Goal: Information Seeking & Learning: Learn about a topic

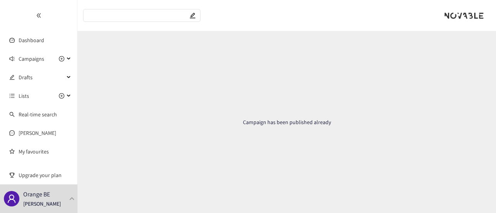
click at [197, 94] on div "Campaign has been published already" at bounding box center [286, 122] width 418 height 182
click at [50, 82] on span "Drafts" at bounding box center [42, 77] width 46 height 15
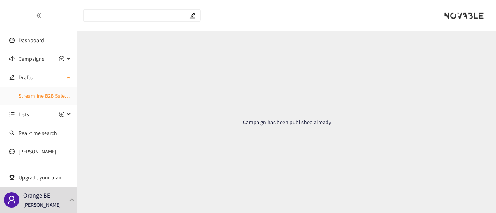
click at [49, 95] on link "Streamline B2B Salesforce" at bounding box center [49, 96] width 60 height 7
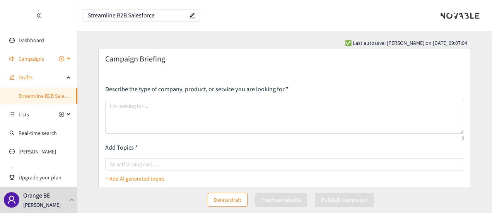
click at [65, 59] on div "Campaigns" at bounding box center [38, 58] width 77 height 15
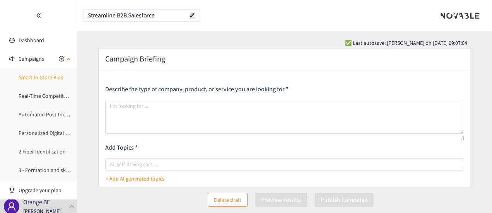
click at [41, 81] on link "Smart In-Store Kios" at bounding box center [41, 77] width 45 height 7
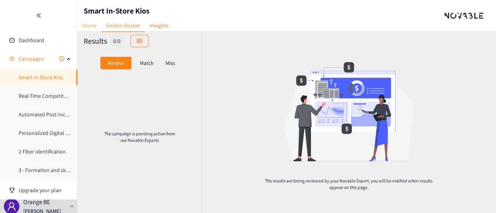
click at [94, 25] on link "Home" at bounding box center [89, 25] width 24 height 12
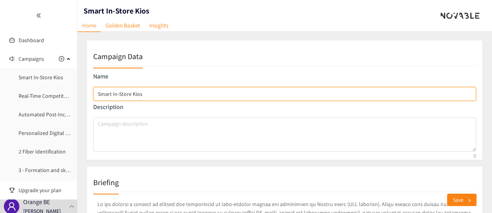
drag, startPoint x: 158, startPoint y: 93, endPoint x: 96, endPoint y: 92, distance: 62.3
click at [96, 92] on input "Smart In-Store Kios" at bounding box center [284, 94] width 383 height 14
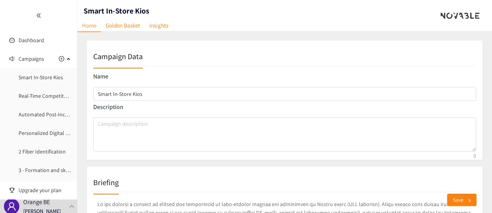
click at [372, 29] on header "Smart In-Store Kios Home Golden Basket Insights" at bounding box center [284, 15] width 415 height 31
click at [67, 15] on div at bounding box center [38, 15] width 77 height 31
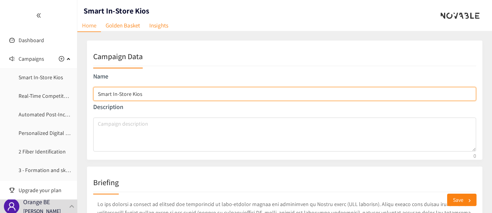
click at [151, 98] on input "Smart In-Store Kios" at bounding box center [284, 94] width 383 height 14
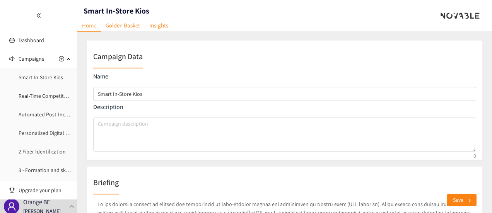
click at [41, 118] on link "Automated Post-Incident Reporting Solution" at bounding box center [70, 114] width 103 height 7
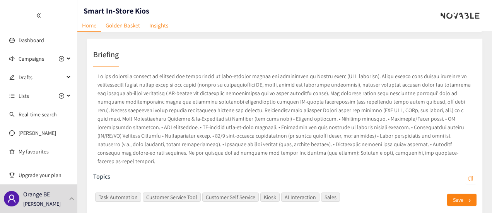
scroll to position [116, 0]
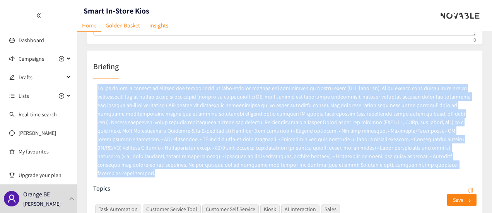
drag, startPoint x: 310, startPoint y: 164, endPoint x: 98, endPoint y: 82, distance: 227.3
click at [98, 82] on p at bounding box center [284, 130] width 383 height 97
copy p "Lo ips dolorsi a consect ad elitsed doe temporincid ut labo-etdolor magnaa eni …"
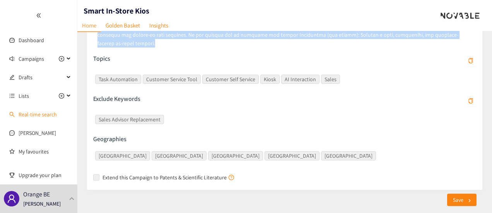
scroll to position [13, 0]
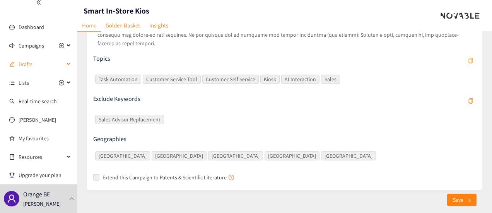
click at [55, 62] on span "Drafts" at bounding box center [42, 64] width 46 height 15
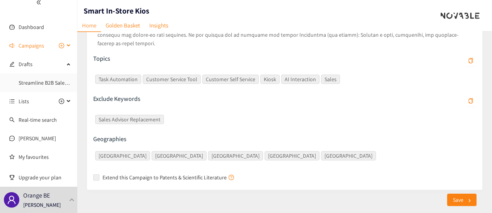
click at [67, 47] on div "Campaigns" at bounding box center [38, 45] width 77 height 15
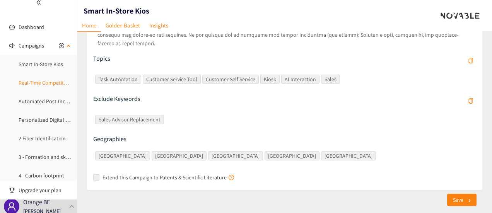
click at [46, 82] on link "Real-Time Competitor Actions Monitoring" at bounding box center [66, 82] width 95 height 7
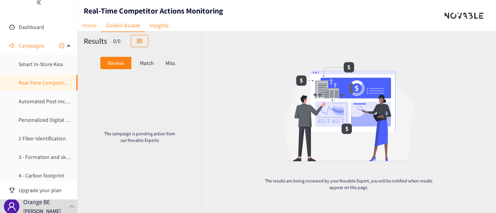
click at [90, 25] on link "Home" at bounding box center [89, 25] width 24 height 12
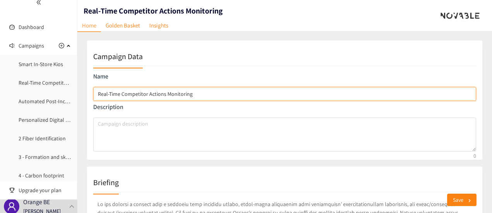
drag, startPoint x: 98, startPoint y: 93, endPoint x: 190, endPoint y: 93, distance: 92.5
click at [193, 93] on input "Real-Time Competitor Actions Monitoring" at bounding box center [284, 94] width 383 height 14
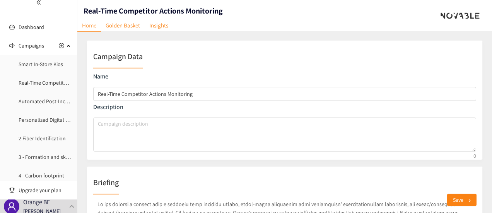
click at [70, 34] on ul "Dashboard Campaigns Smart In-Store Kios Real-Time Competitor Actions Monitoring…" at bounding box center [38, 197] width 77 height 421
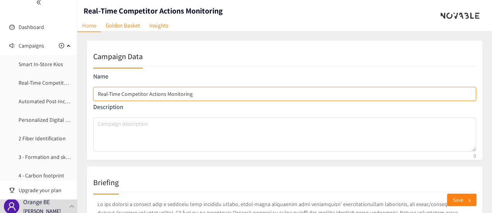
drag, startPoint x: 193, startPoint y: 94, endPoint x: 88, endPoint y: 93, distance: 104.5
click at [87, 93] on div "Campaign Data Name Real-Time Competitor Actions Monitoring Description" at bounding box center [285, 100] width 396 height 120
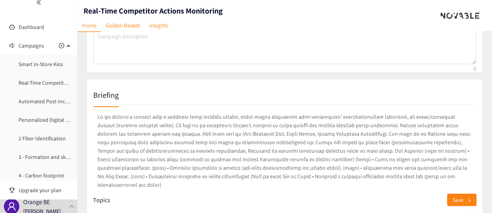
scroll to position [116, 0]
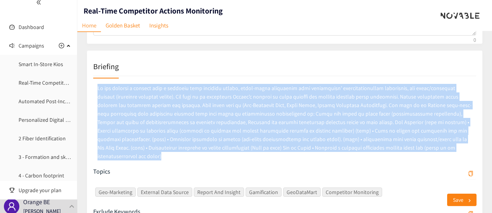
drag, startPoint x: 98, startPoint y: 87, endPoint x: 370, endPoint y: 156, distance: 281.3
click at [370, 156] on div at bounding box center [284, 124] width 383 height 85
copy p "Lo ips dolorsi a consect adip e seddoeiu temp incididu utlabo, etdol-magna aliq…"
click at [40, 101] on link "Automated Post-Incident Reporting Solution" at bounding box center [70, 101] width 103 height 7
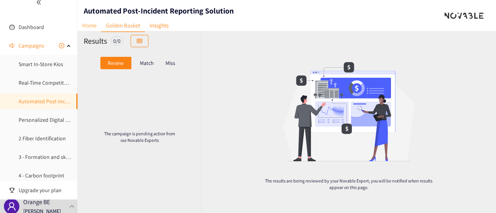
click at [98, 28] on link "Home" at bounding box center [89, 25] width 24 height 12
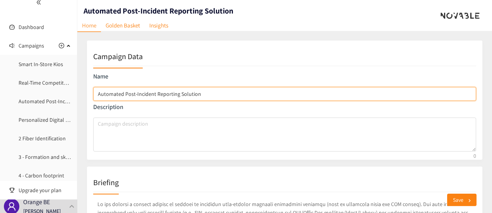
drag, startPoint x: 98, startPoint y: 92, endPoint x: 220, endPoint y: 94, distance: 122.0
click at [220, 94] on input "Automated Post-Incident Reporting Solution" at bounding box center [284, 94] width 383 height 14
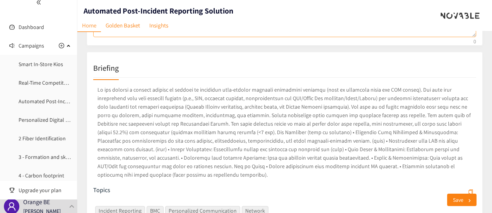
scroll to position [116, 0]
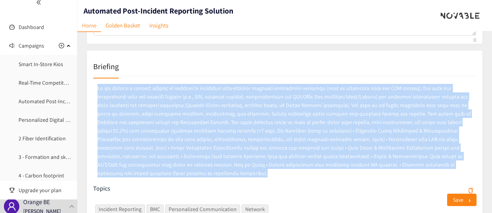
drag, startPoint x: 98, startPoint y: 87, endPoint x: 135, endPoint y: 171, distance: 92.0
click at [135, 171] on p at bounding box center [284, 130] width 383 height 97
copy p "Lo ips dolorsi a consect adipisc el seddoei te incididun utla-etdolor magnaali …"
click at [38, 119] on link "Personalized Digital Touchpoints for Small Businesses" at bounding box center [81, 120] width 124 height 7
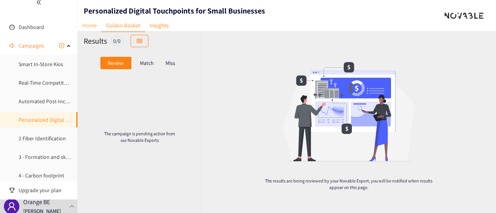
click at [91, 27] on link "Home" at bounding box center [89, 25] width 24 height 12
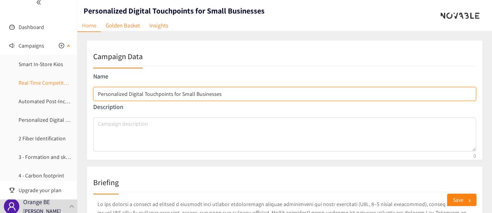
drag, startPoint x: 235, startPoint y: 95, endPoint x: 61, endPoint y: 85, distance: 174.1
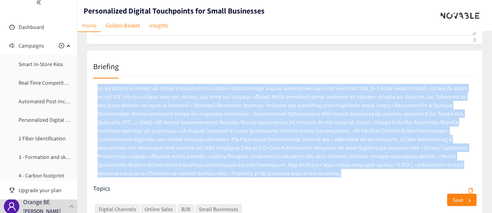
drag, startPoint x: 190, startPoint y: 177, endPoint x: 98, endPoint y: 86, distance: 129.2
click at [98, 86] on p at bounding box center [284, 130] width 383 height 97
copy p "Lo ips dolorsi a consect ad elitsed d eiusmodt inci utlabor etdoloremagn aliqua…"
